Goal: Task Accomplishment & Management: Manage account settings

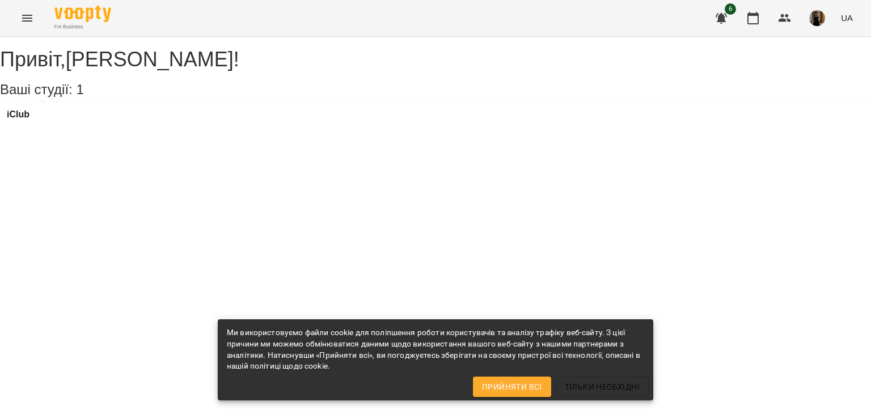
click at [19, 19] on button "Menu" at bounding box center [27, 18] width 27 height 27
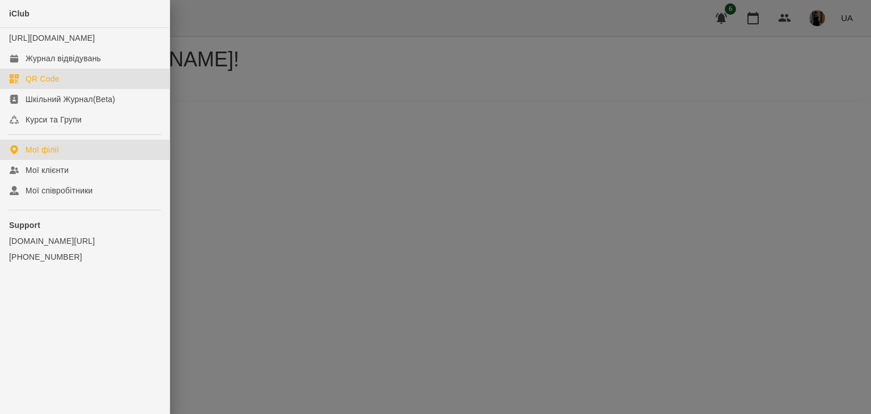
click at [129, 82] on link "QR Code" at bounding box center [85, 79] width 170 height 20
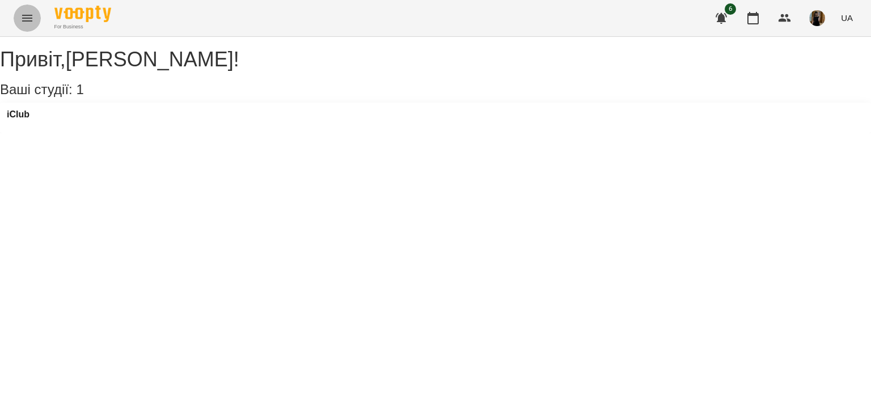
click at [23, 19] on icon "Menu" at bounding box center [27, 18] width 14 height 14
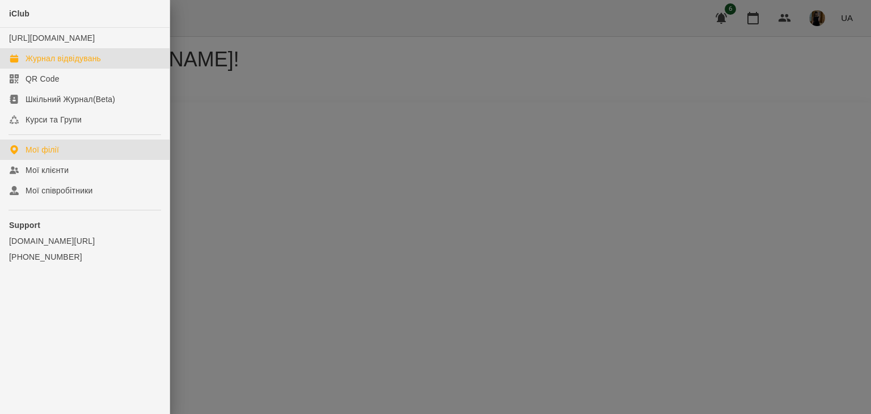
click at [71, 64] on div "Журнал відвідувань" at bounding box center [63, 58] width 75 height 11
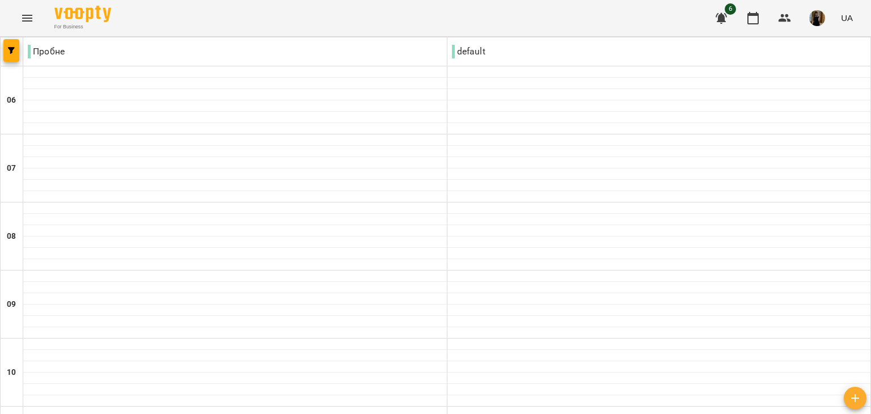
type input "**********"
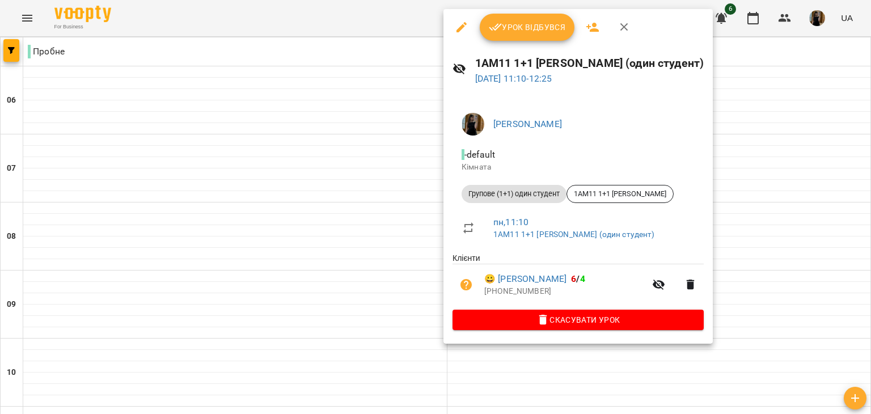
drag, startPoint x: 520, startPoint y: 35, endPoint x: 518, endPoint y: 50, distance: 16.0
click at [520, 35] on button "Урок відбувся" at bounding box center [527, 27] width 95 height 27
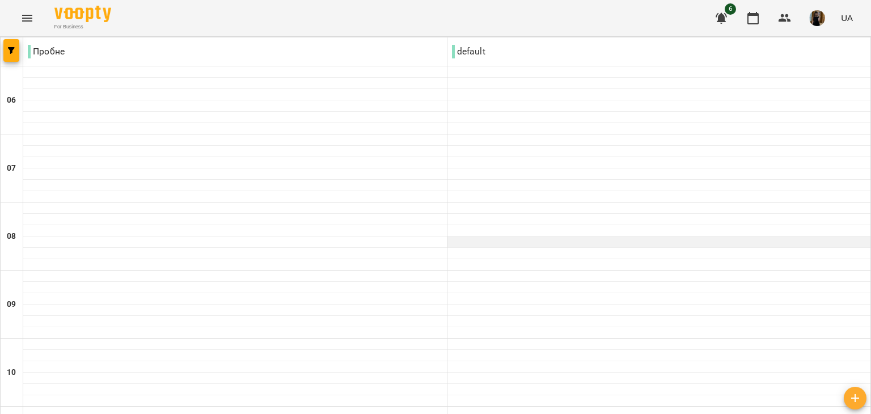
scroll to position [340, 0]
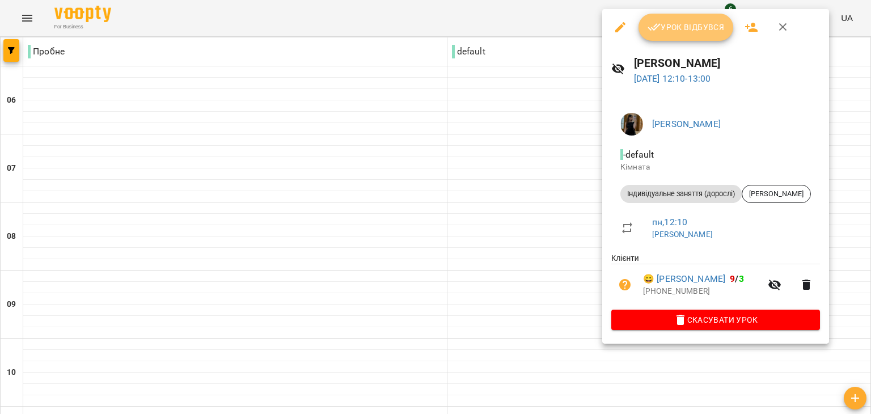
click at [652, 30] on icon "button" at bounding box center [655, 27] width 14 height 14
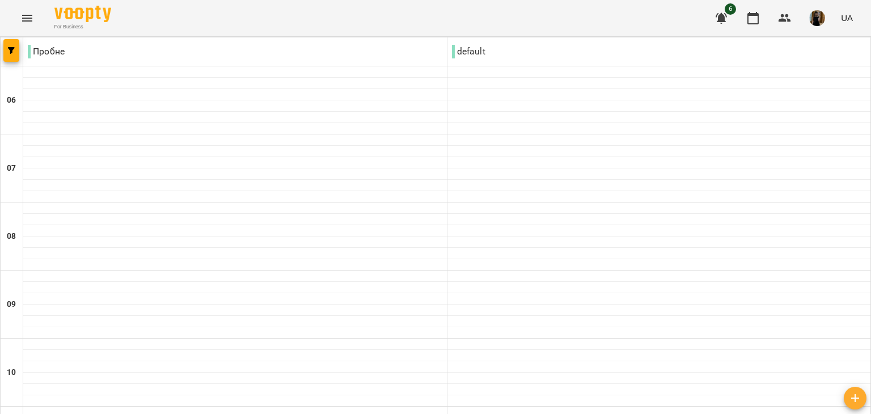
scroll to position [771, 0]
drag, startPoint x: 225, startPoint y: 359, endPoint x: 233, endPoint y: 358, distance: 8.5
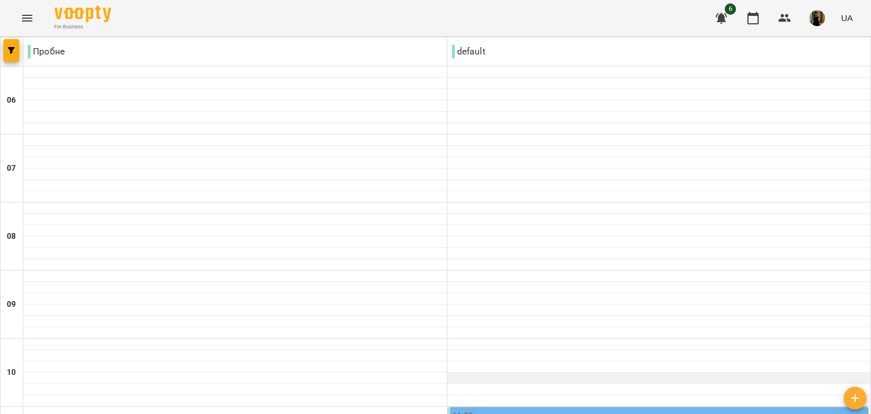
scroll to position [0, 0]
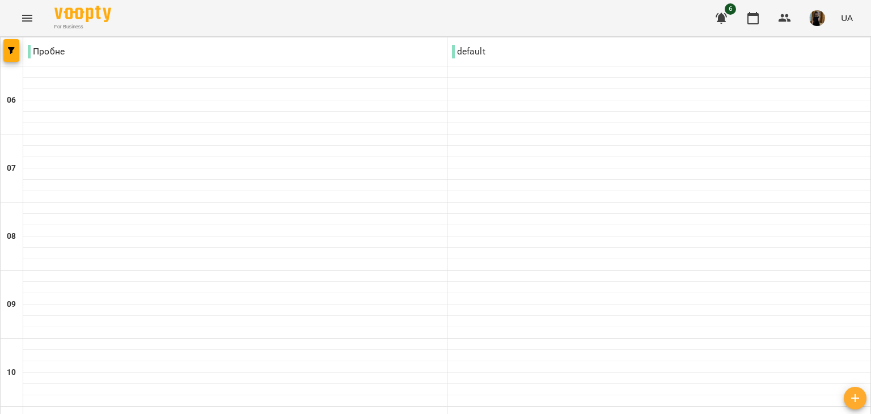
scroll to position [771, 0]
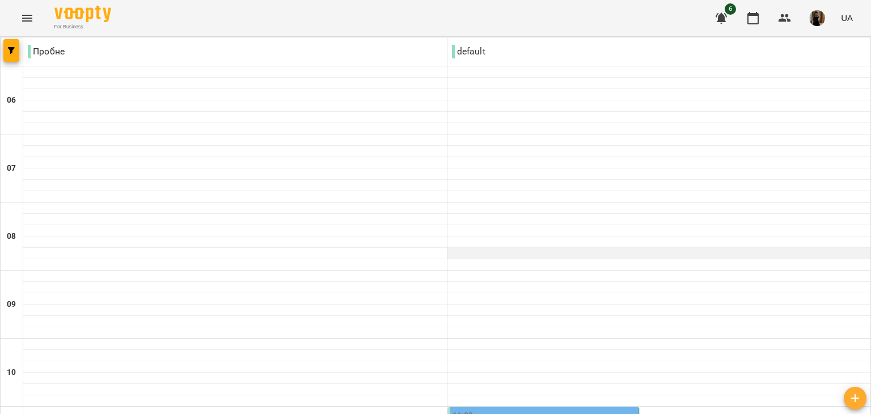
scroll to position [680, 0]
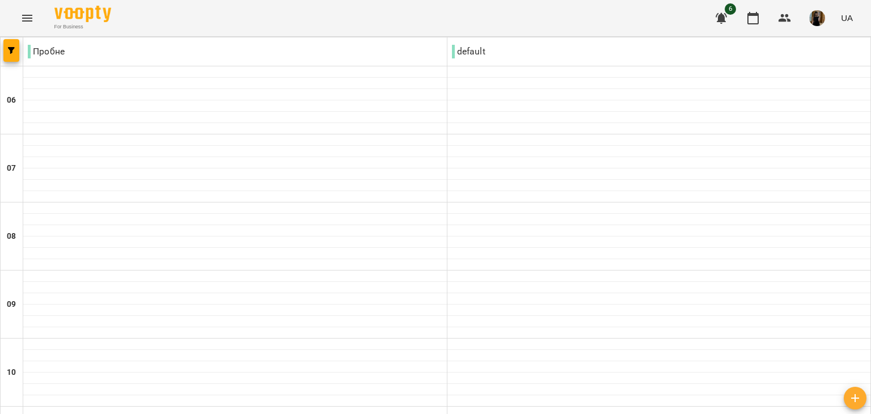
scroll to position [851, 0]
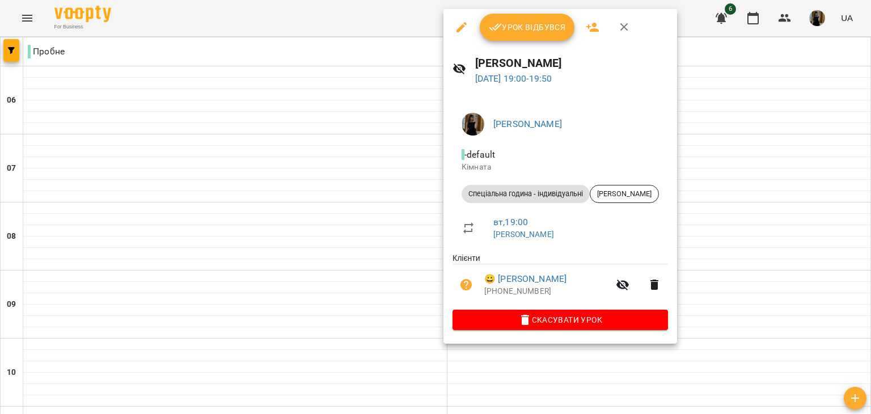
click at [575, 323] on span "Скасувати Урок" at bounding box center [560, 320] width 197 height 14
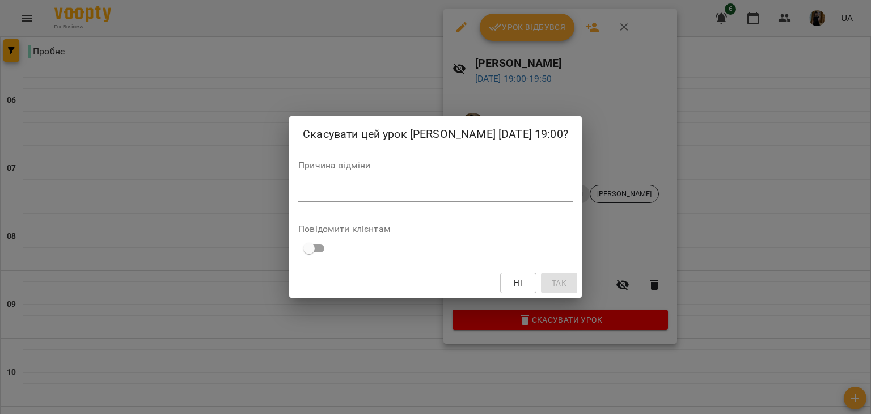
click at [493, 189] on textarea at bounding box center [435, 192] width 274 height 11
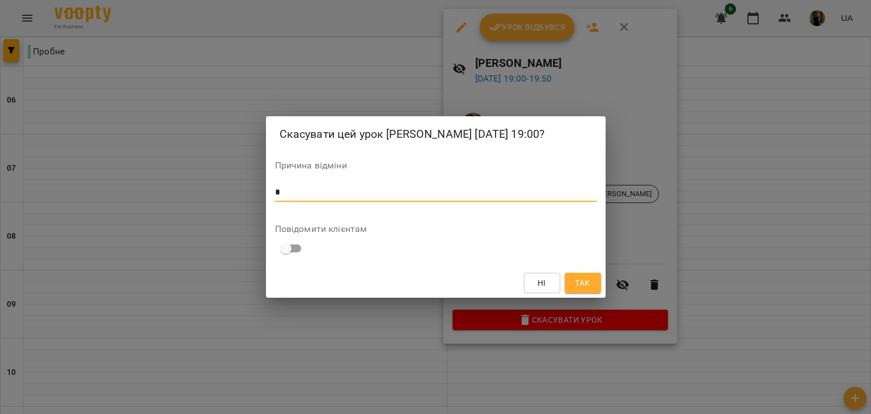
type textarea "*"
click at [589, 280] on span "Так" at bounding box center [582, 283] width 15 height 14
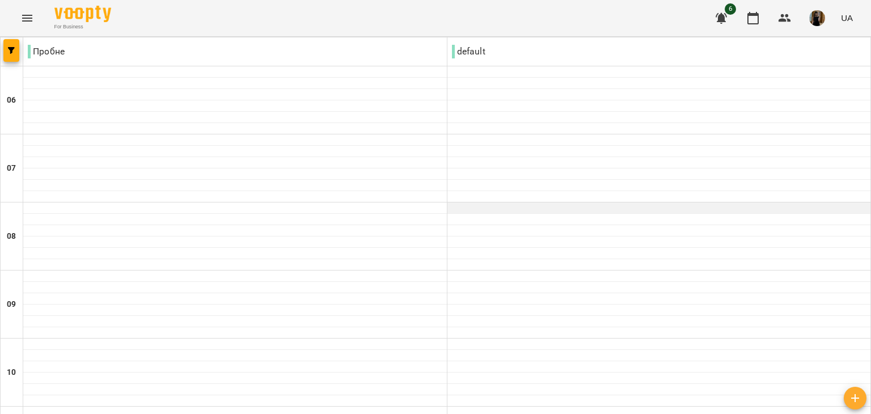
scroll to position [284, 0]
